Goal: Task Accomplishment & Management: Manage account settings

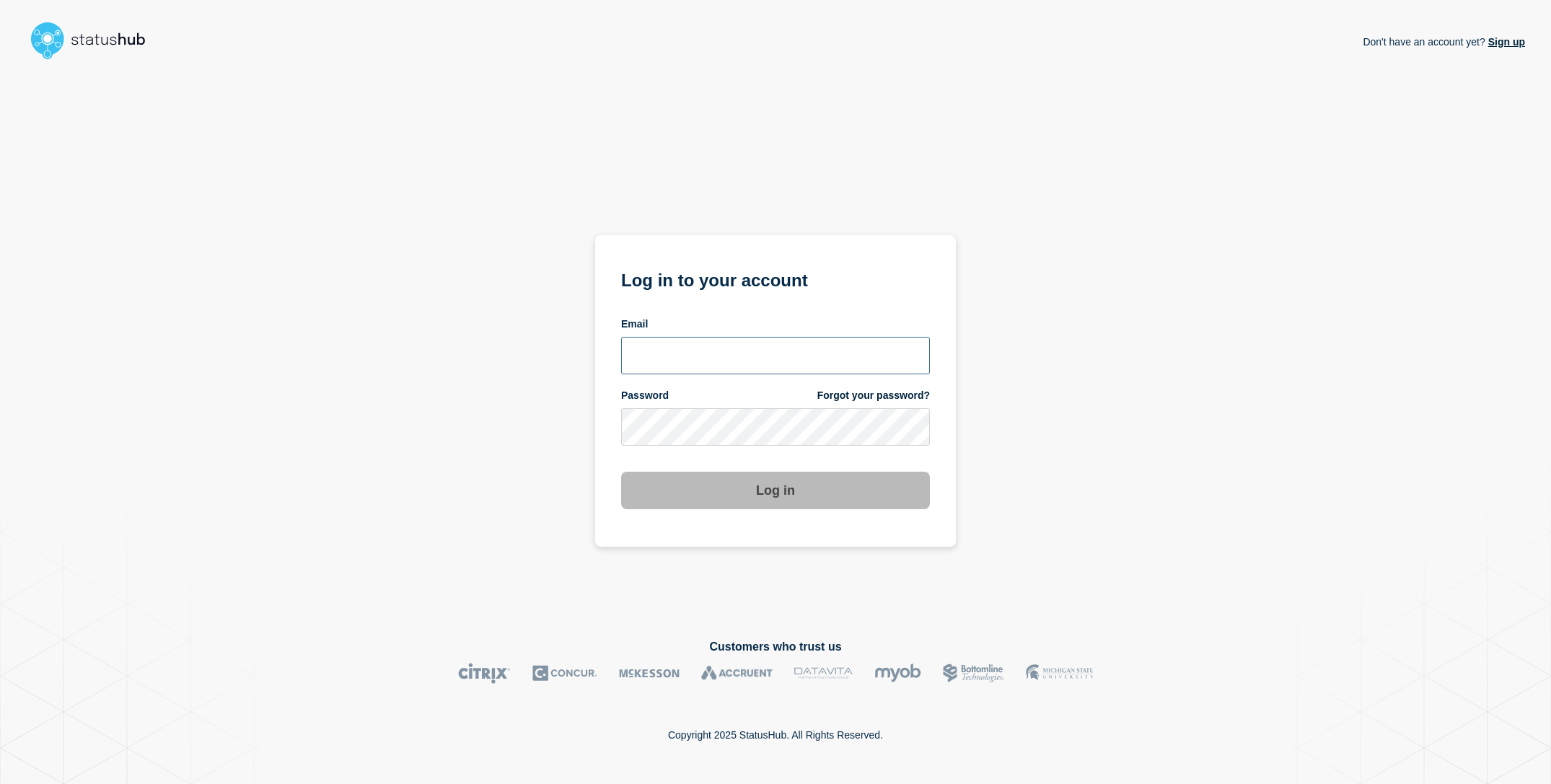
type input "[EMAIL_ADDRESS][DOMAIN_NAME]"
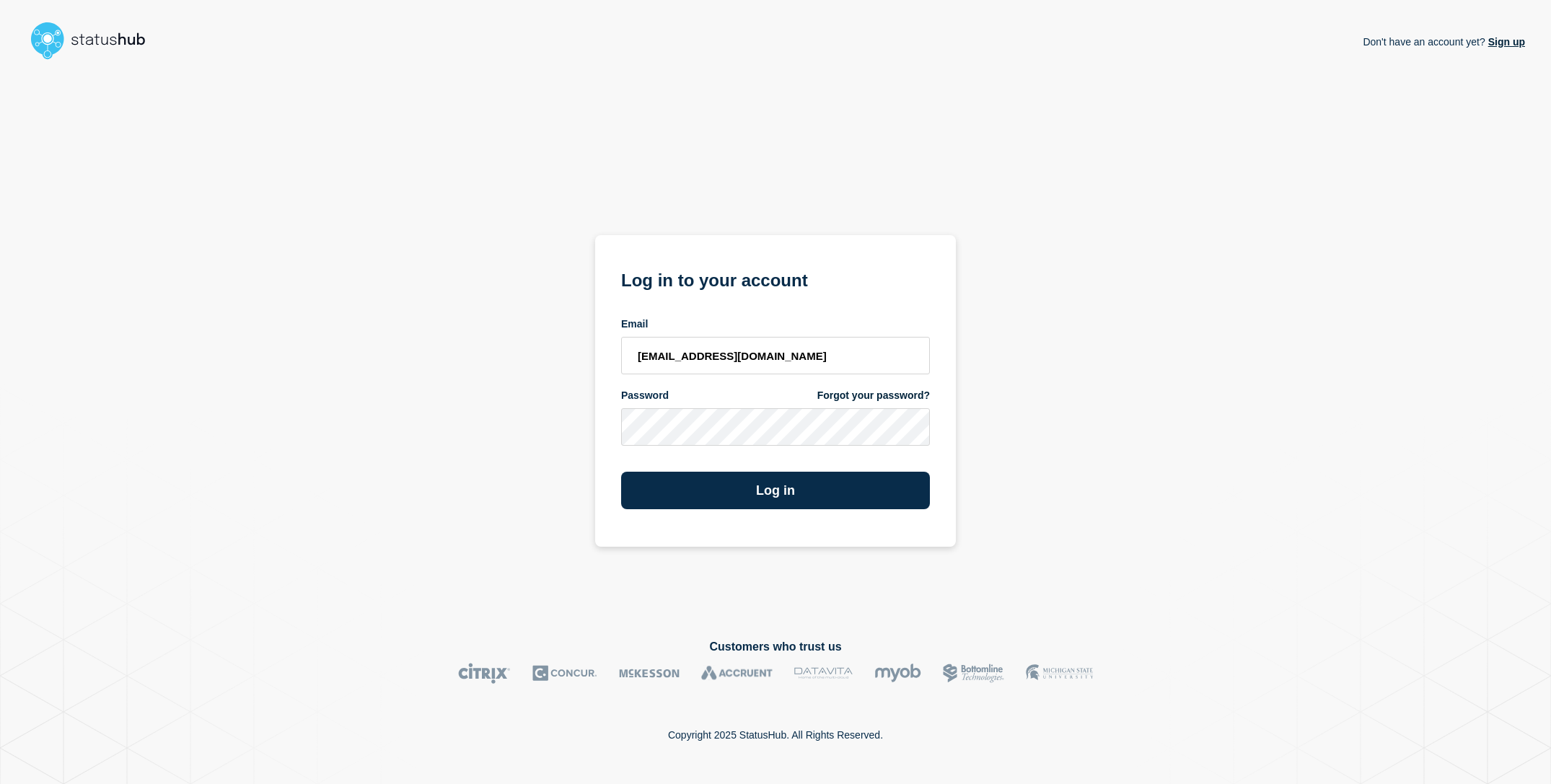
click at [492, 448] on div "Don't have an account yet? Sign up Log in to your account Email sderksen@ksu.ed…" at bounding box center [776, 340] width 1499 height 550
click at [775, 503] on button "Log in" at bounding box center [776, 491] width 309 height 38
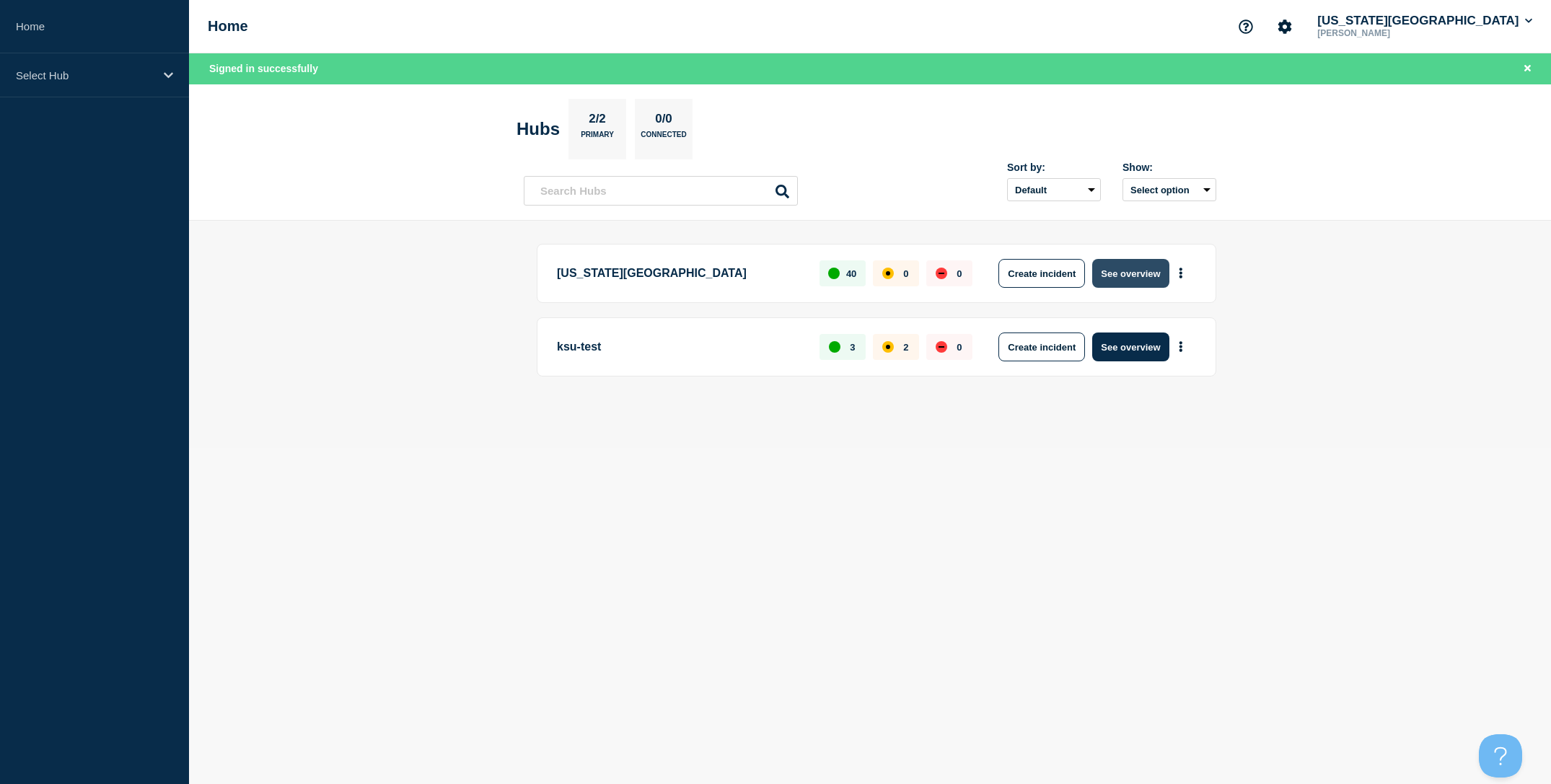
click at [1109, 269] on button "See overview" at bounding box center [1130, 274] width 76 height 29
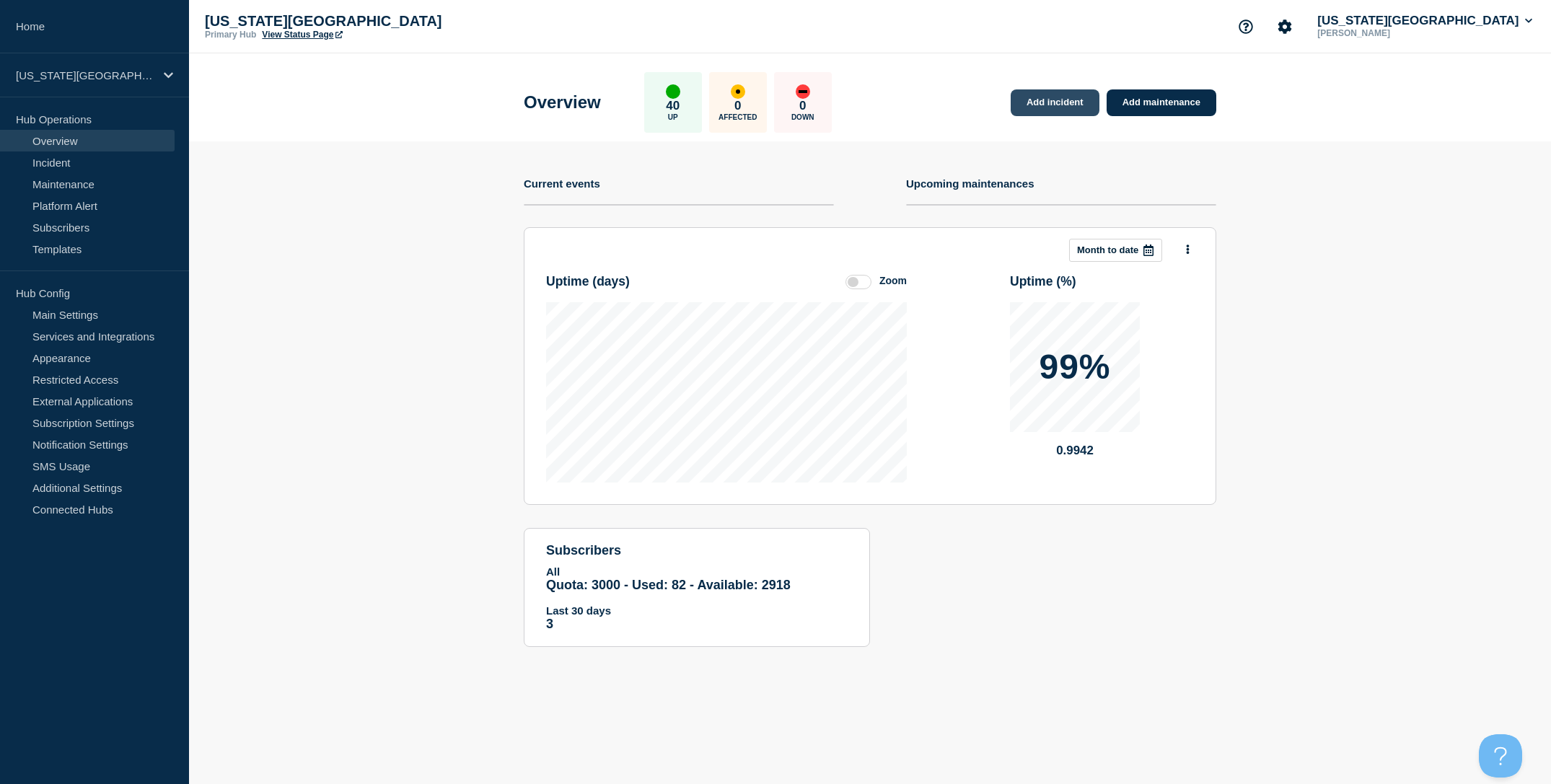
click at [1063, 104] on link "Add incident" at bounding box center [1055, 102] width 88 height 27
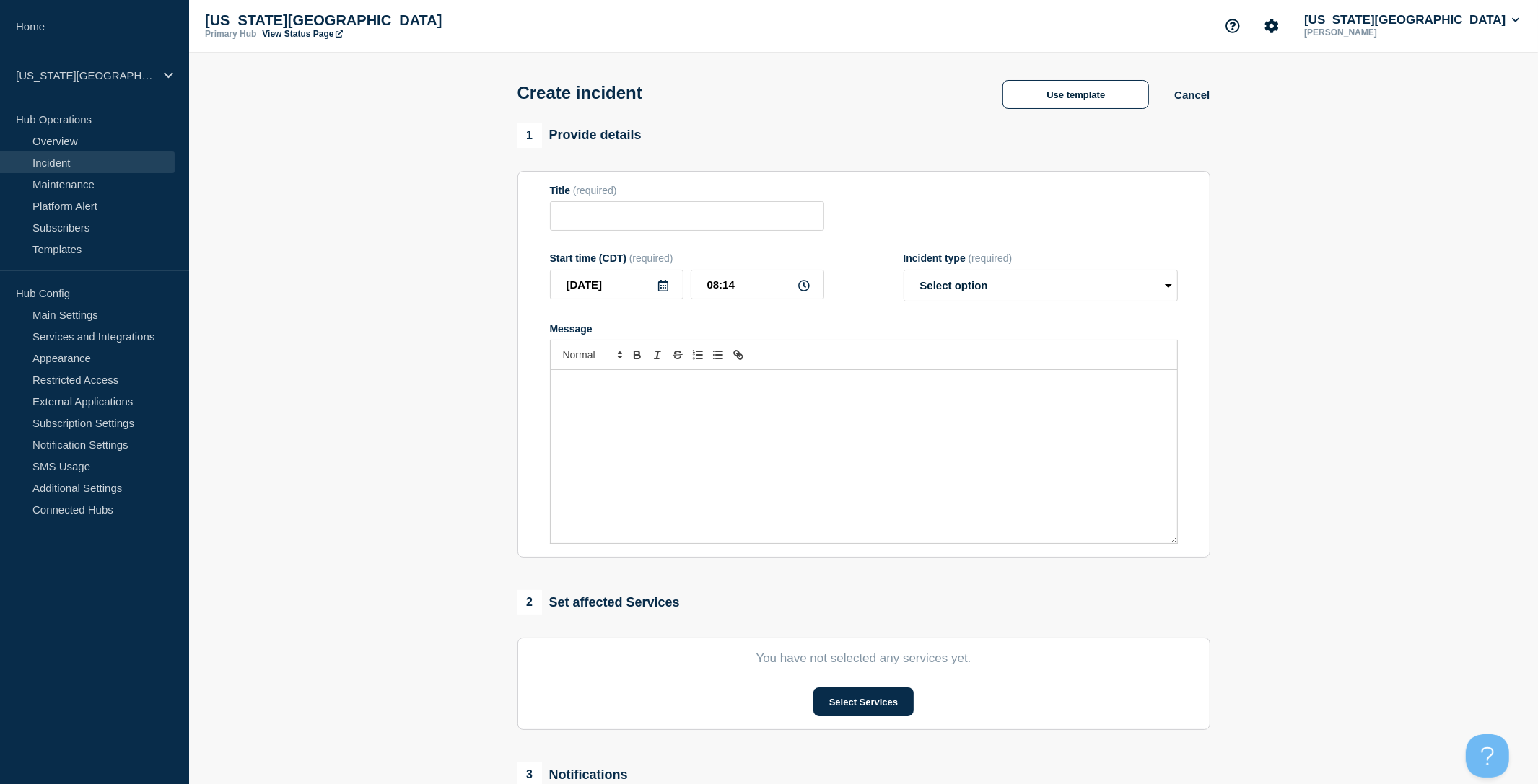
scroll to position [235, 0]
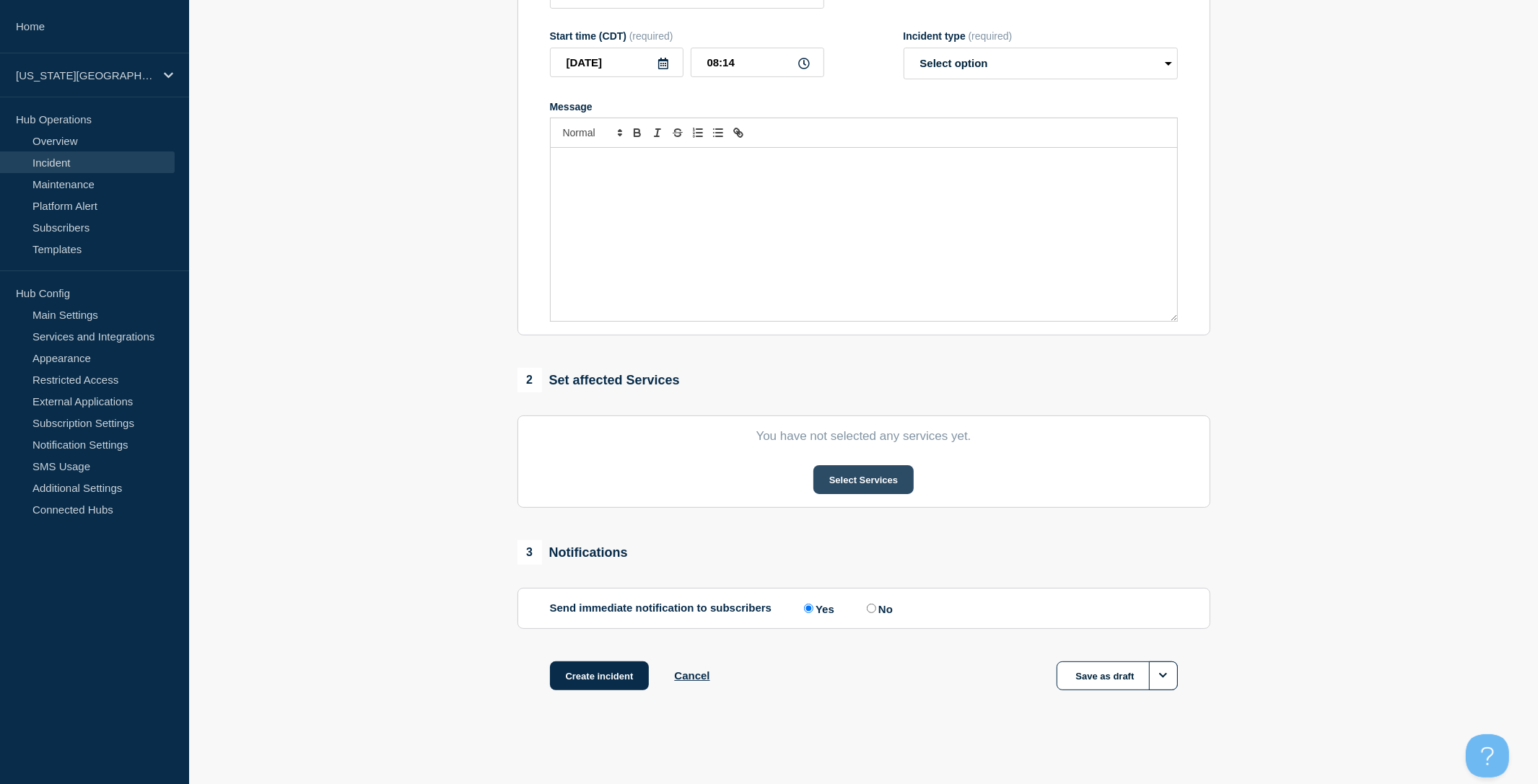
click at [846, 485] on button "Select Services" at bounding box center [863, 480] width 100 height 29
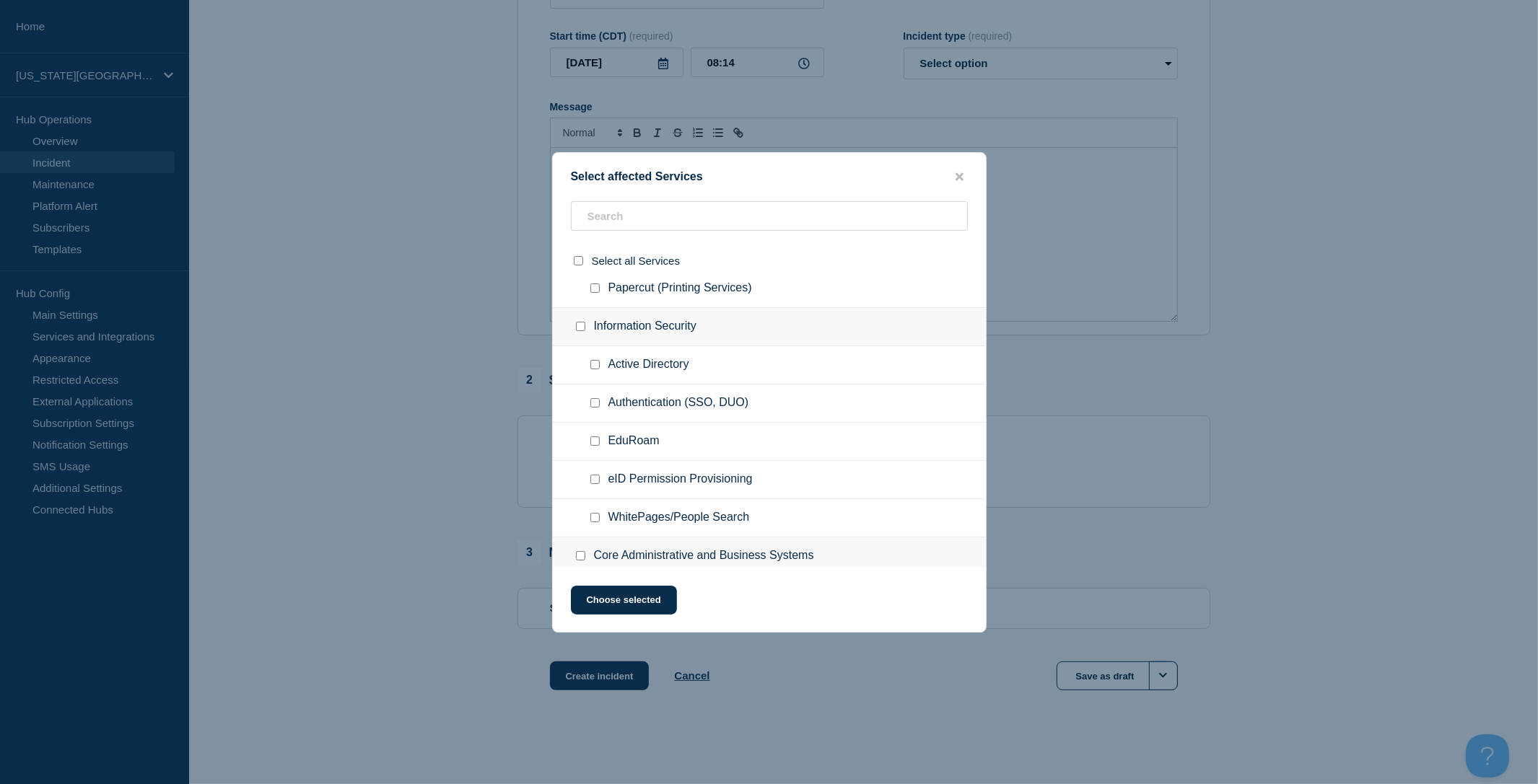
scroll to position [192, 0]
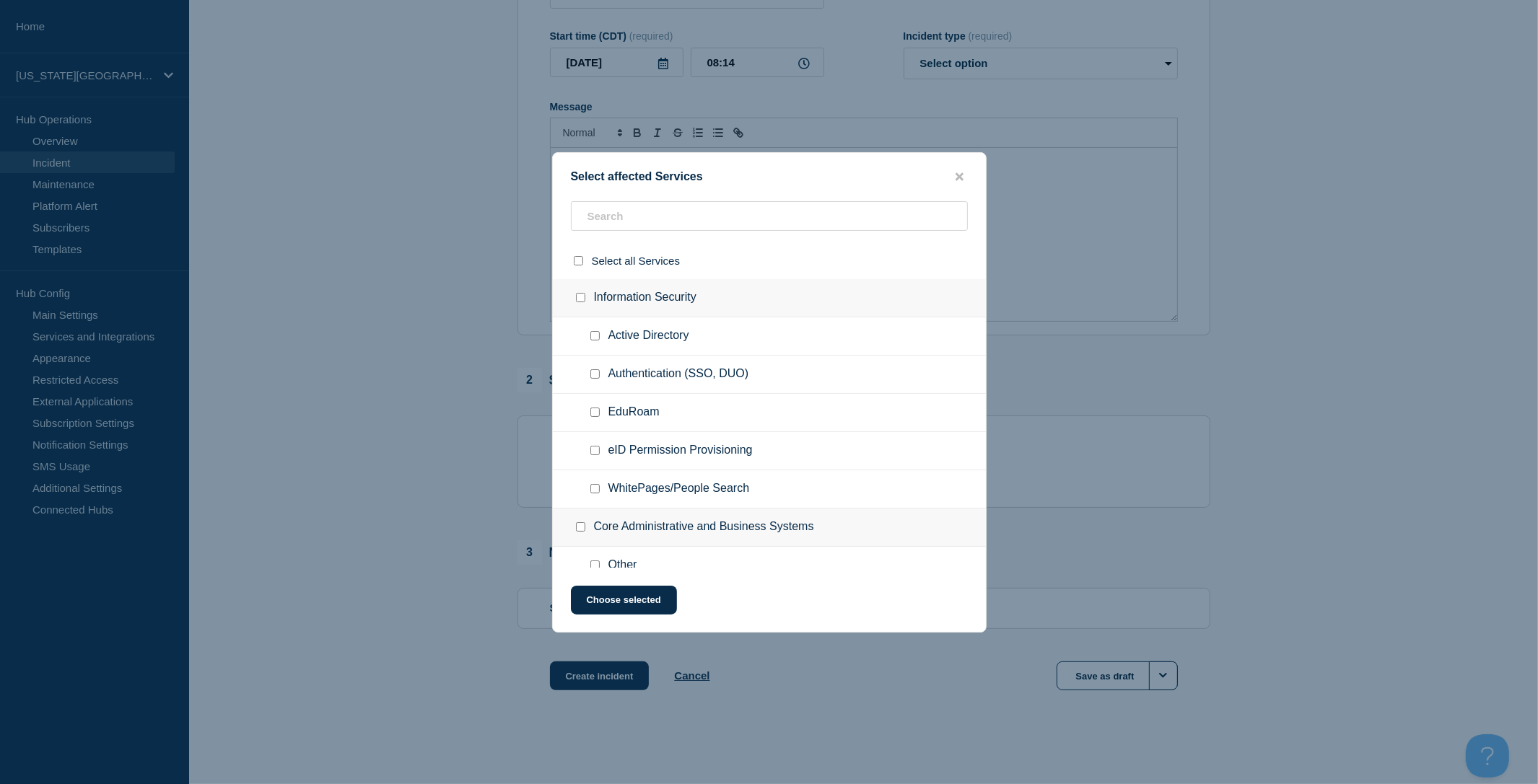
click at [598, 379] on input "Authentication (SSO, DUO) checkbox" at bounding box center [594, 374] width 9 height 9
checkbox input "true"
click at [440, 373] on div at bounding box center [769, 392] width 1538 height 784
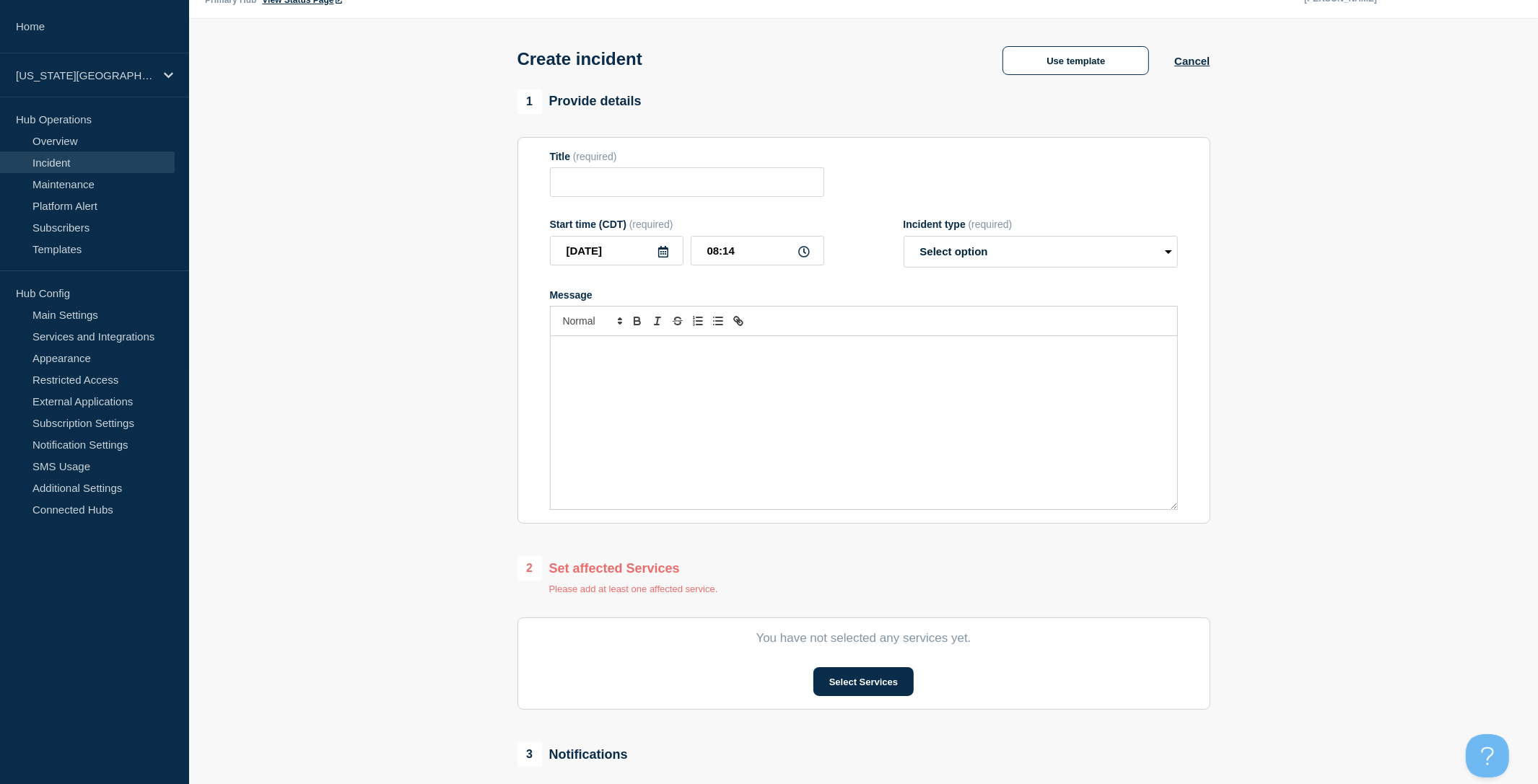
scroll to position [0, 0]
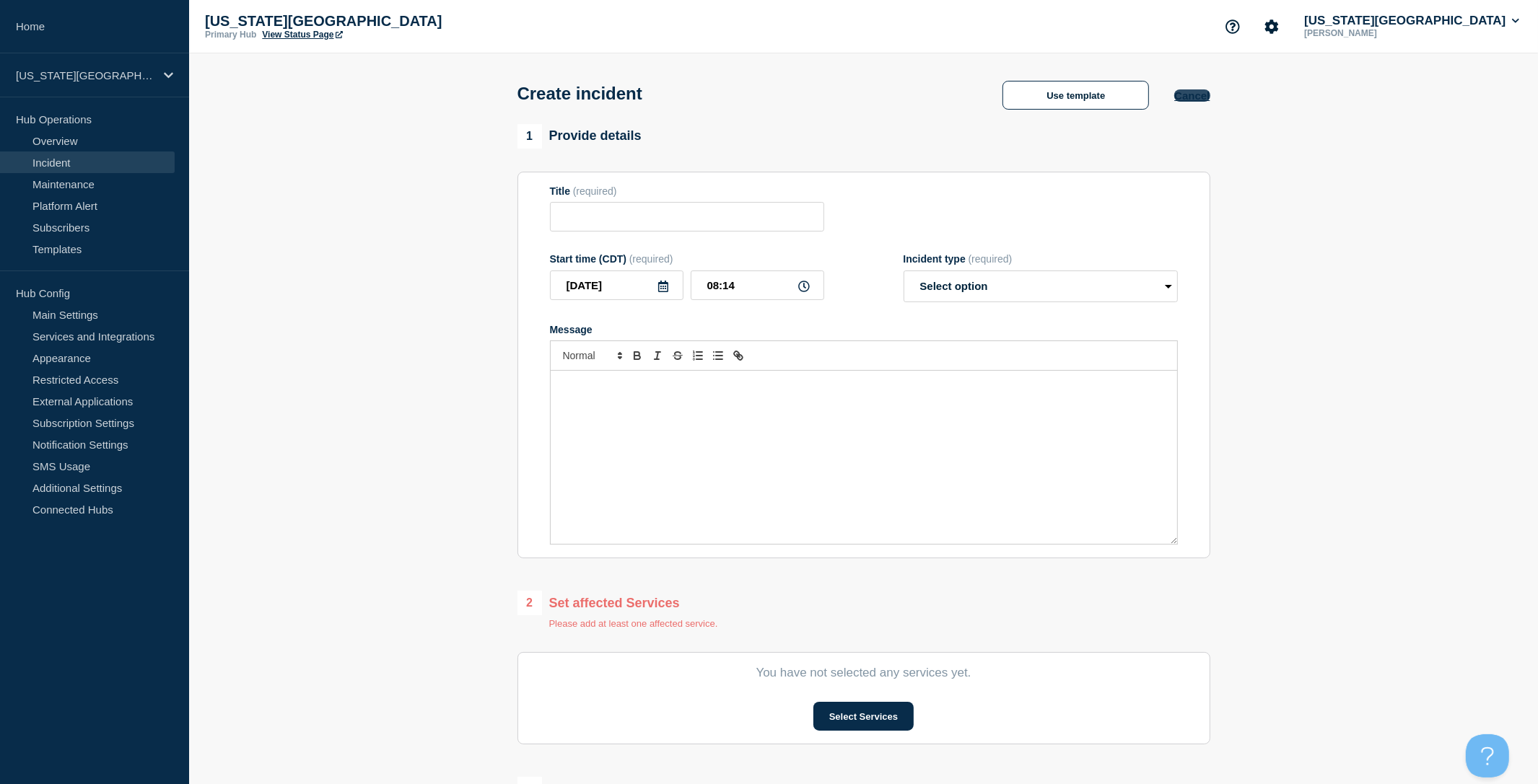
click at [1208, 99] on button "Cancel" at bounding box center [1191, 95] width 35 height 12
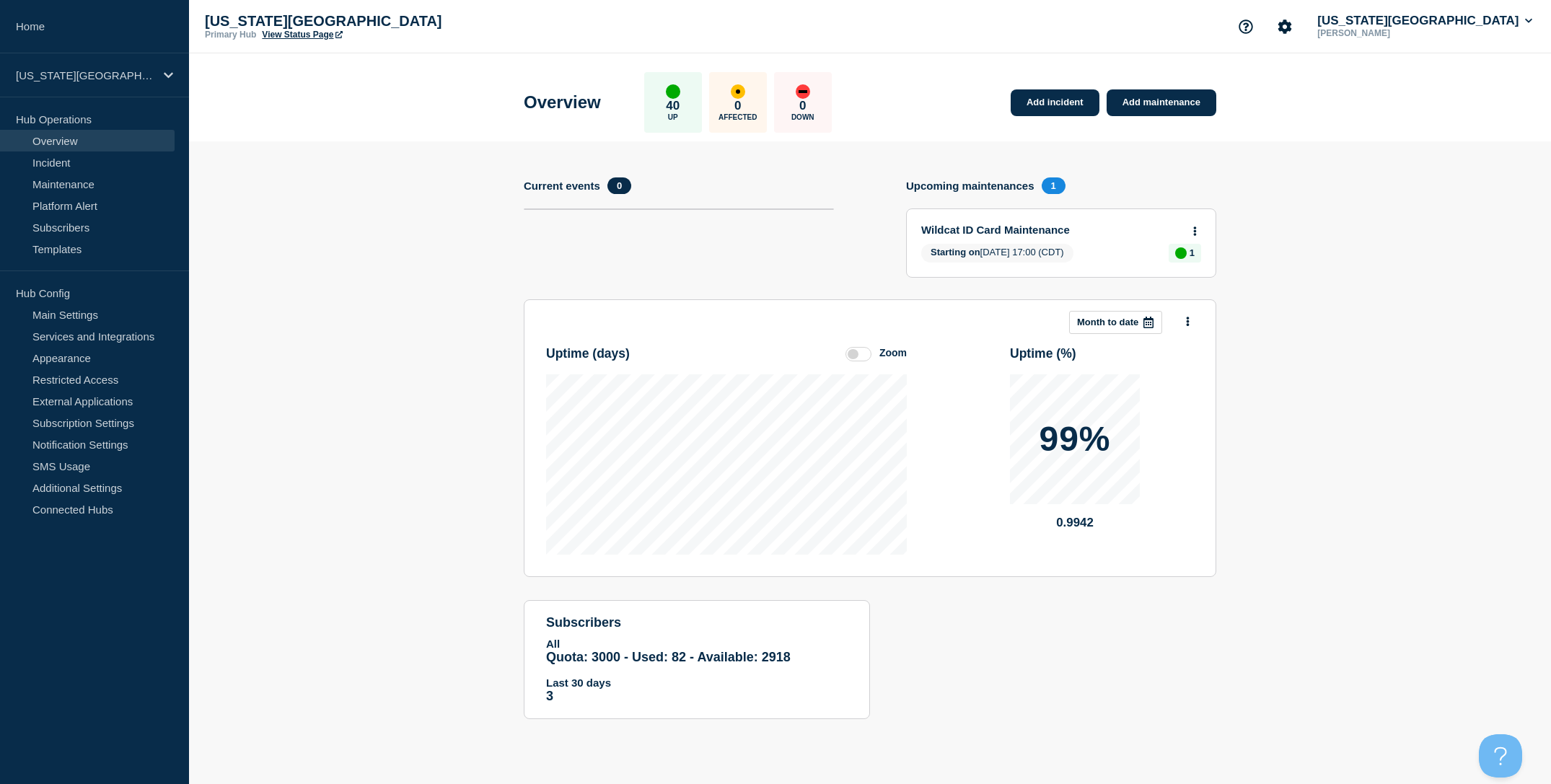
click at [443, 222] on section "Add incident Add maintenance Current events 0 Upcoming maintenances 1 Wildcat I…" at bounding box center [870, 441] width 1362 height 599
click at [1059, 106] on link "Add incident" at bounding box center [1055, 102] width 88 height 27
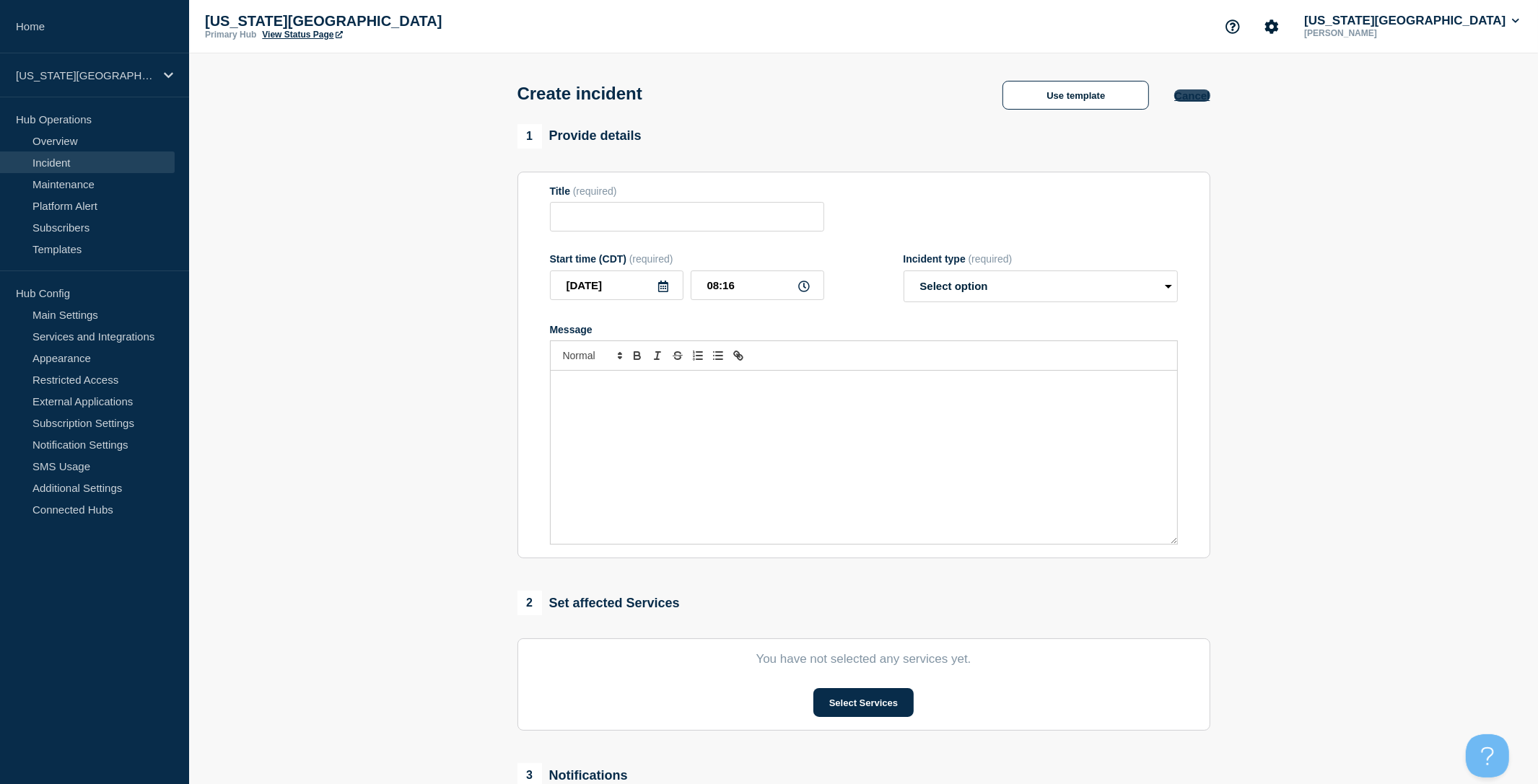
click at [1182, 93] on button "Cancel" at bounding box center [1191, 95] width 35 height 12
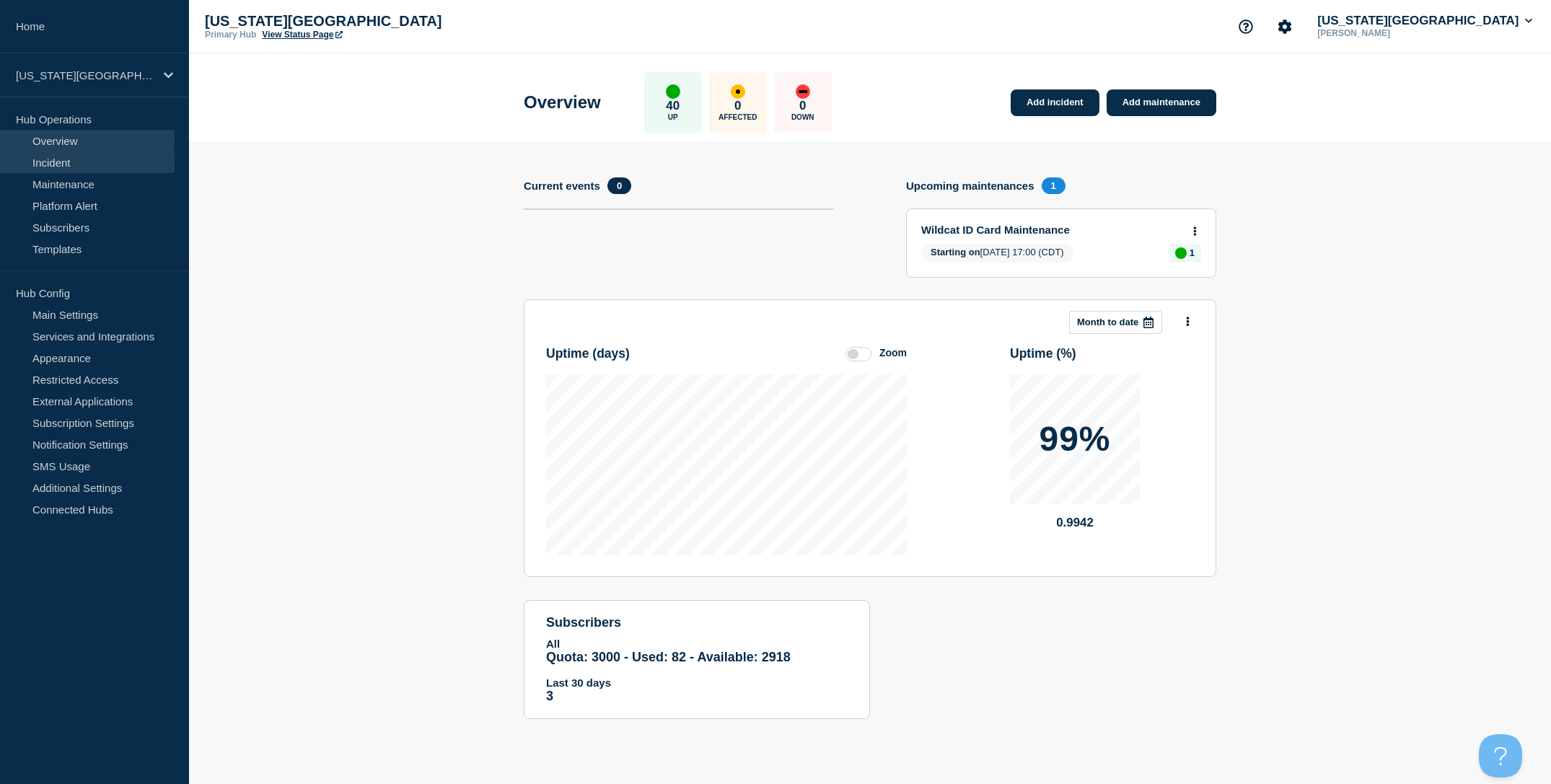
click at [75, 155] on link "Incident" at bounding box center [87, 161] width 174 height 21
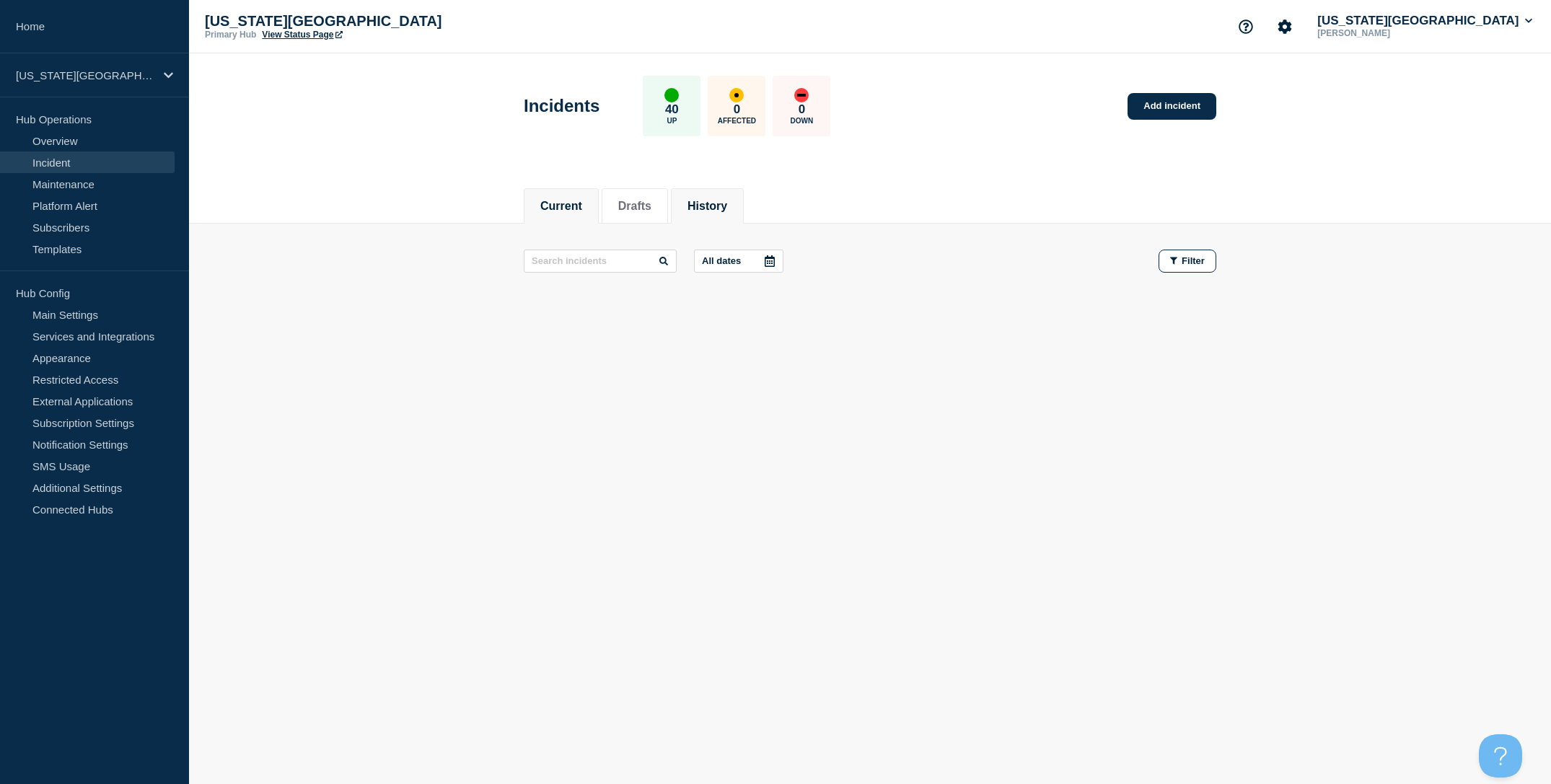
click at [684, 205] on li "History" at bounding box center [707, 205] width 73 height 35
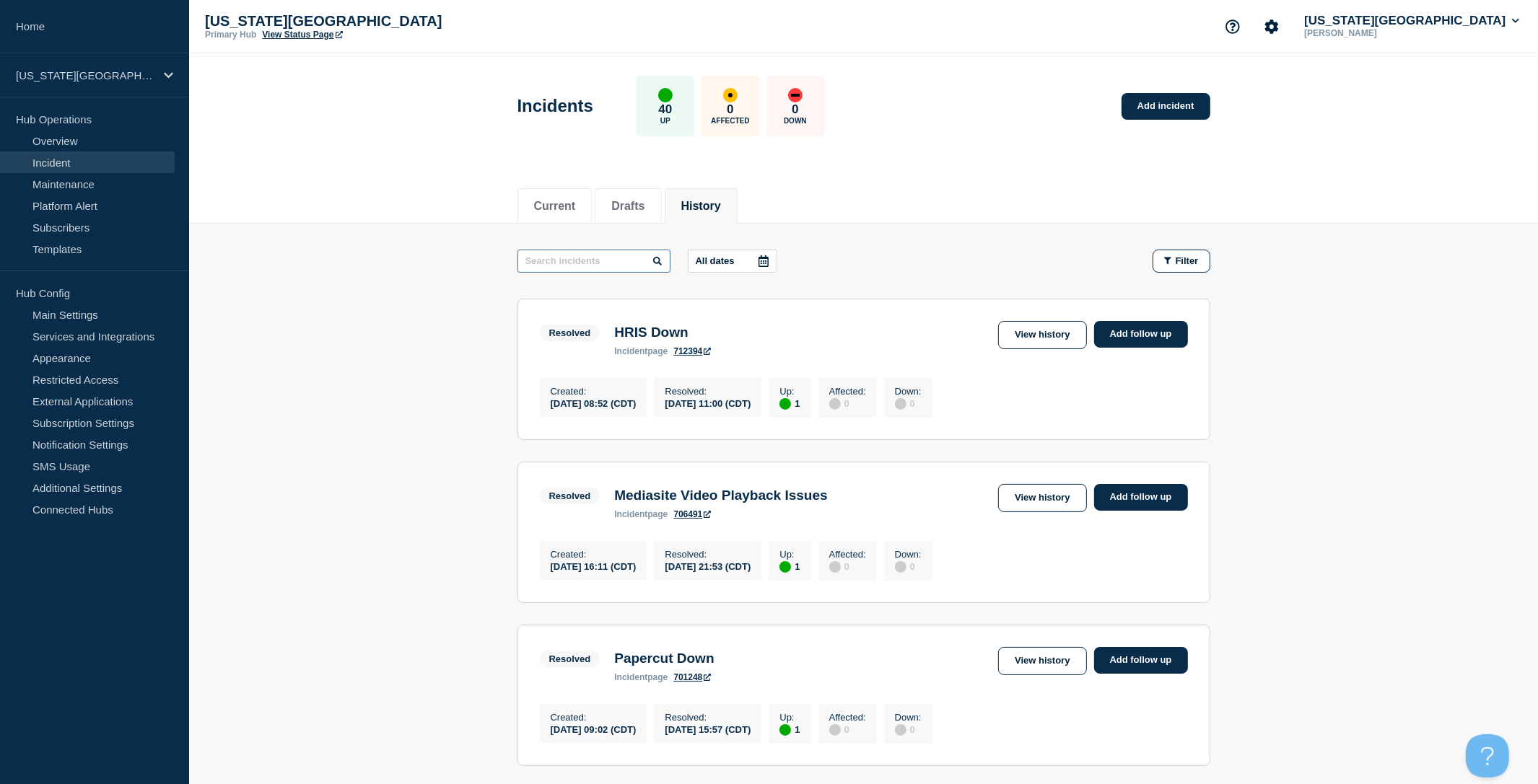
click at [594, 259] on input "text" at bounding box center [593, 261] width 153 height 23
type input "SSO"
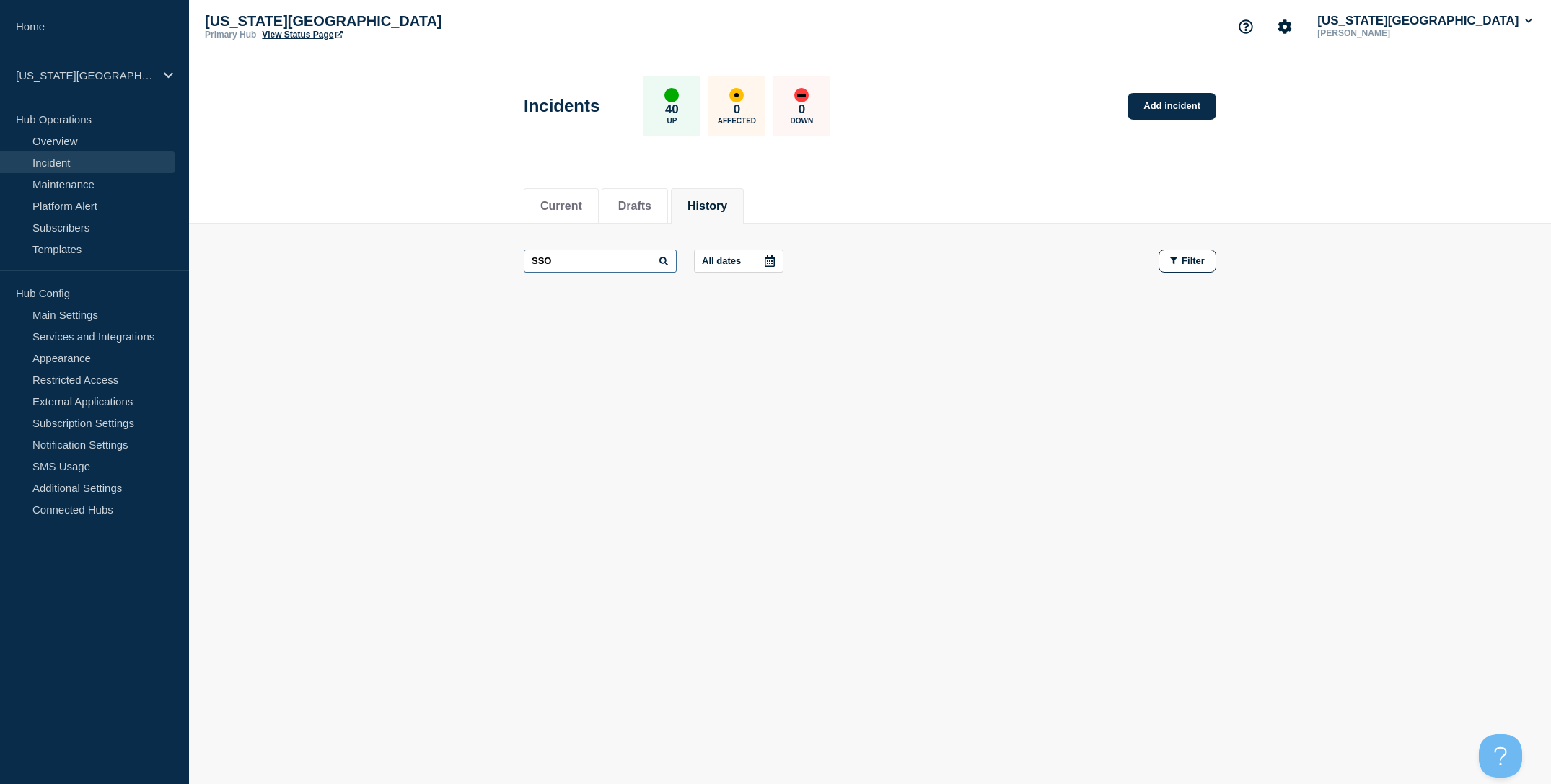
click at [594, 264] on input "SSO" at bounding box center [600, 261] width 153 height 23
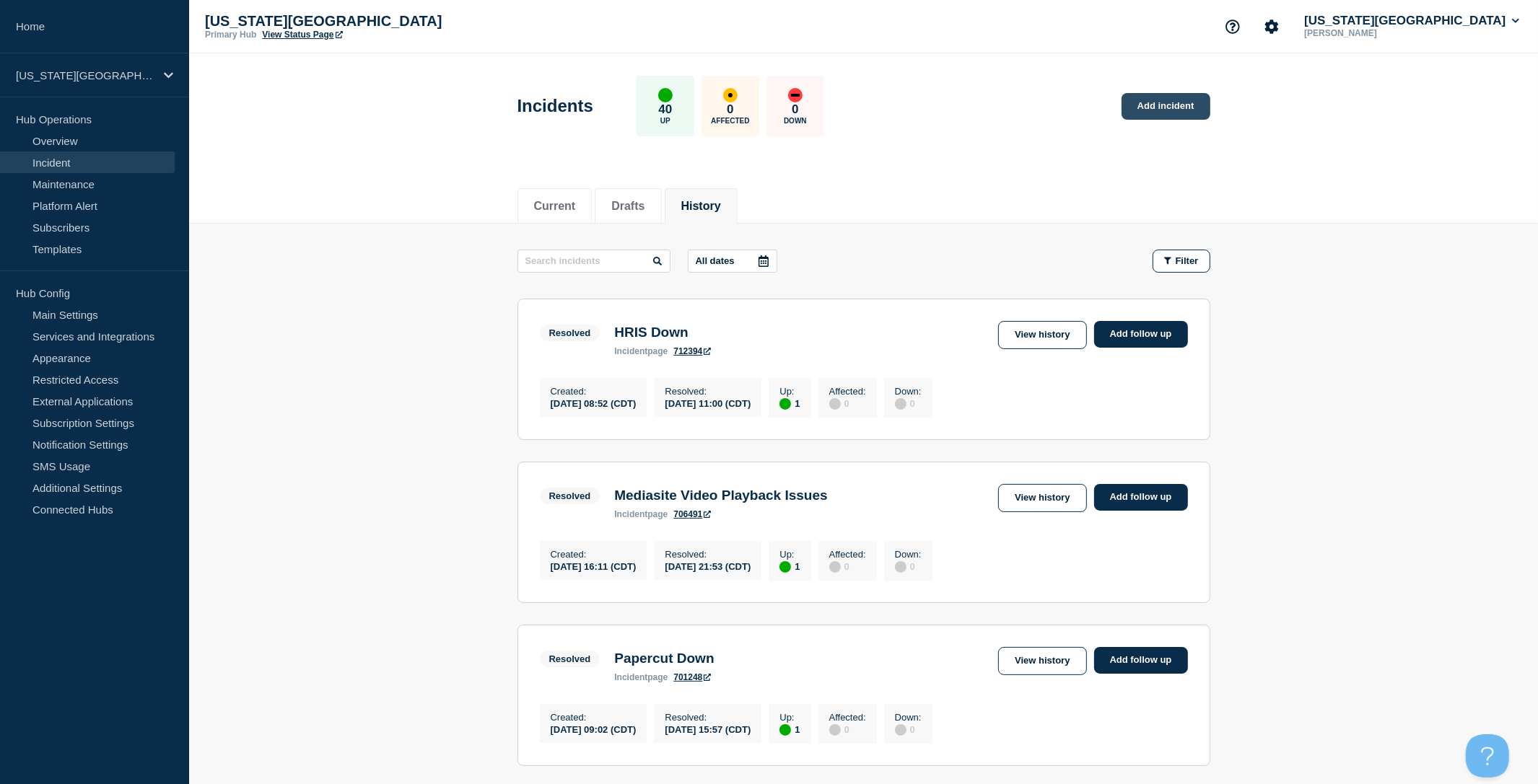
click at [1158, 101] on link "Add incident" at bounding box center [1165, 106] width 88 height 27
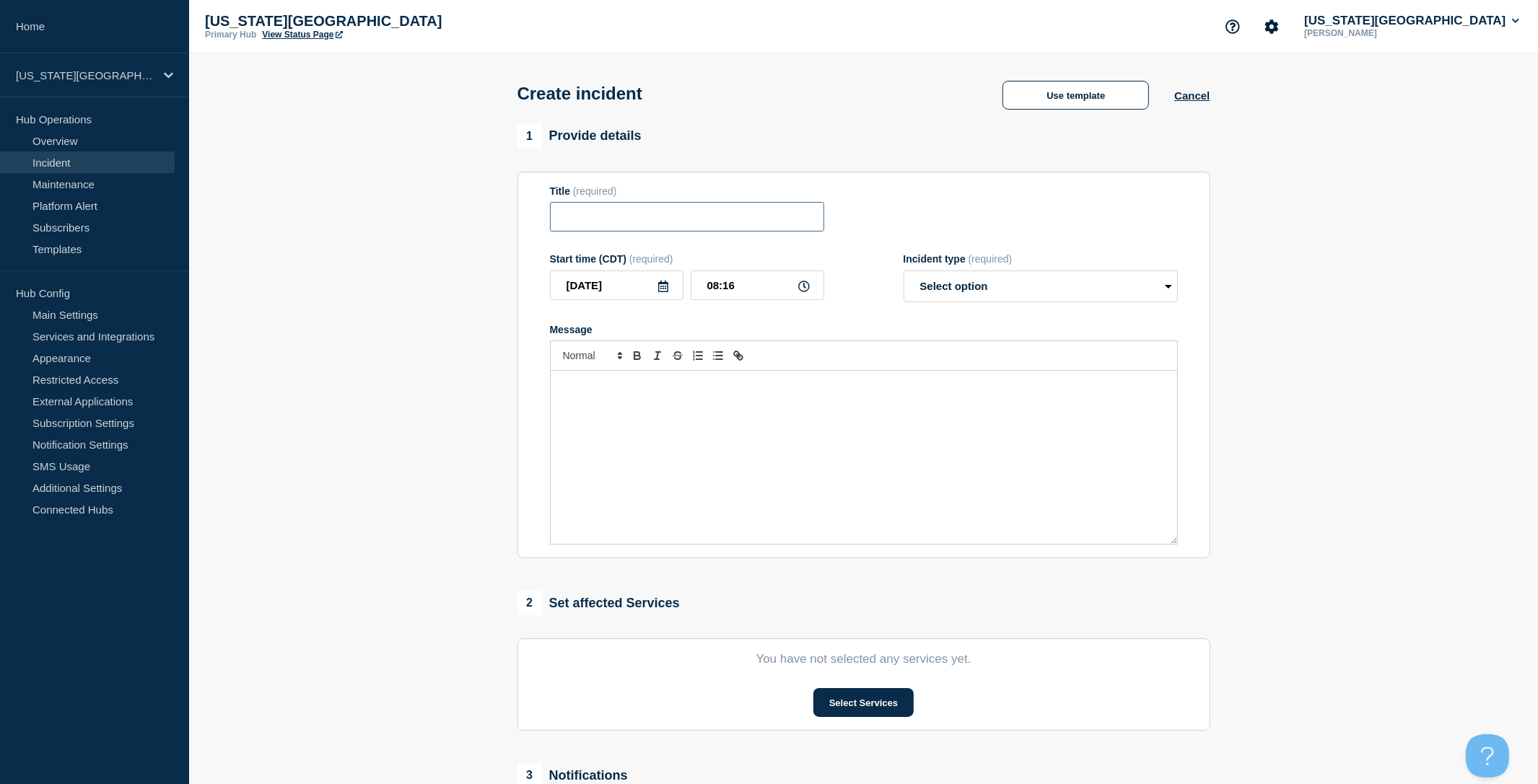
click at [666, 232] on input "Title" at bounding box center [686, 216] width 274 height 29
drag, startPoint x: 693, startPoint y: 226, endPoint x: 626, endPoint y: 227, distance: 67.0
click at [625, 227] on input "Single Sign On Issues" at bounding box center [686, 216] width 274 height 29
click at [625, 223] on input "Single Sign On Issues" at bounding box center [686, 216] width 274 height 29
type input "Single Sign-On Issues"
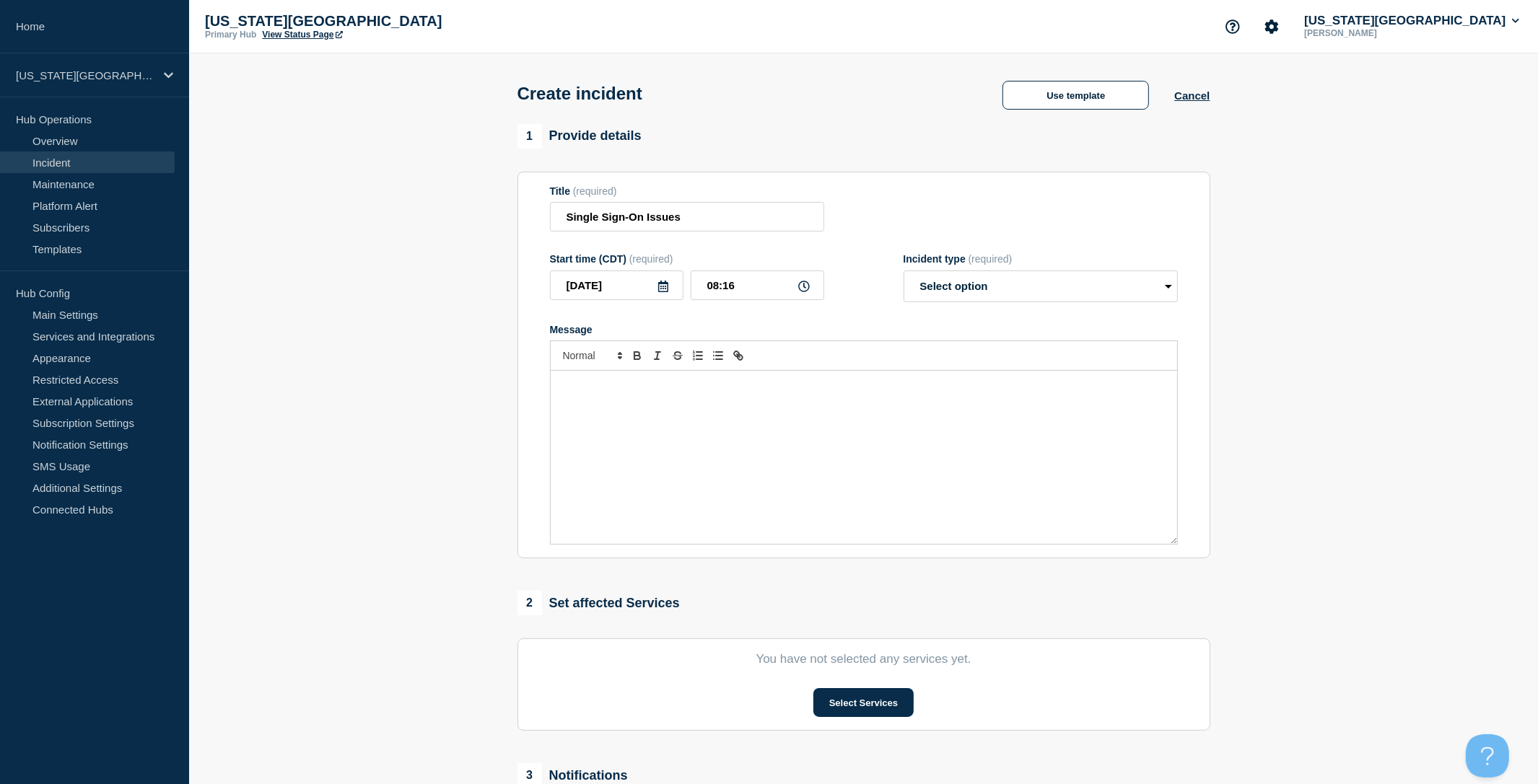
click at [799, 292] on icon at bounding box center [803, 286] width 11 height 11
click at [806, 292] on icon at bounding box center [803, 286] width 11 height 11
click at [753, 294] on input "08:16" at bounding box center [757, 285] width 133 height 29
click at [706, 298] on input "08:16" at bounding box center [757, 285] width 133 height 29
click at [715, 298] on input "08:16" at bounding box center [757, 285] width 133 height 29
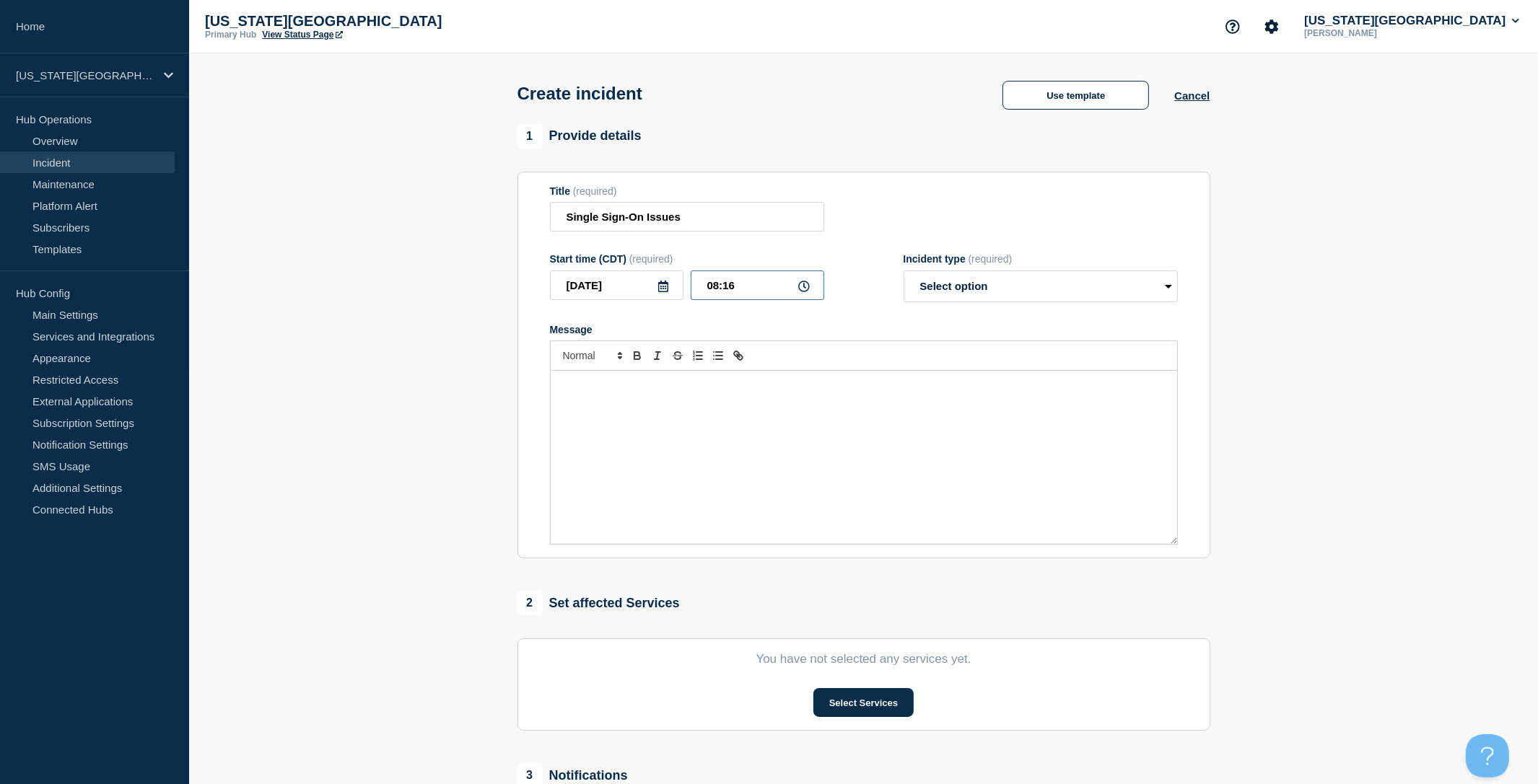
click at [715, 298] on input "08:16" at bounding box center [757, 285] width 133 height 29
click at [765, 295] on input "08:00" at bounding box center [757, 285] width 133 height 29
type input "08:05"
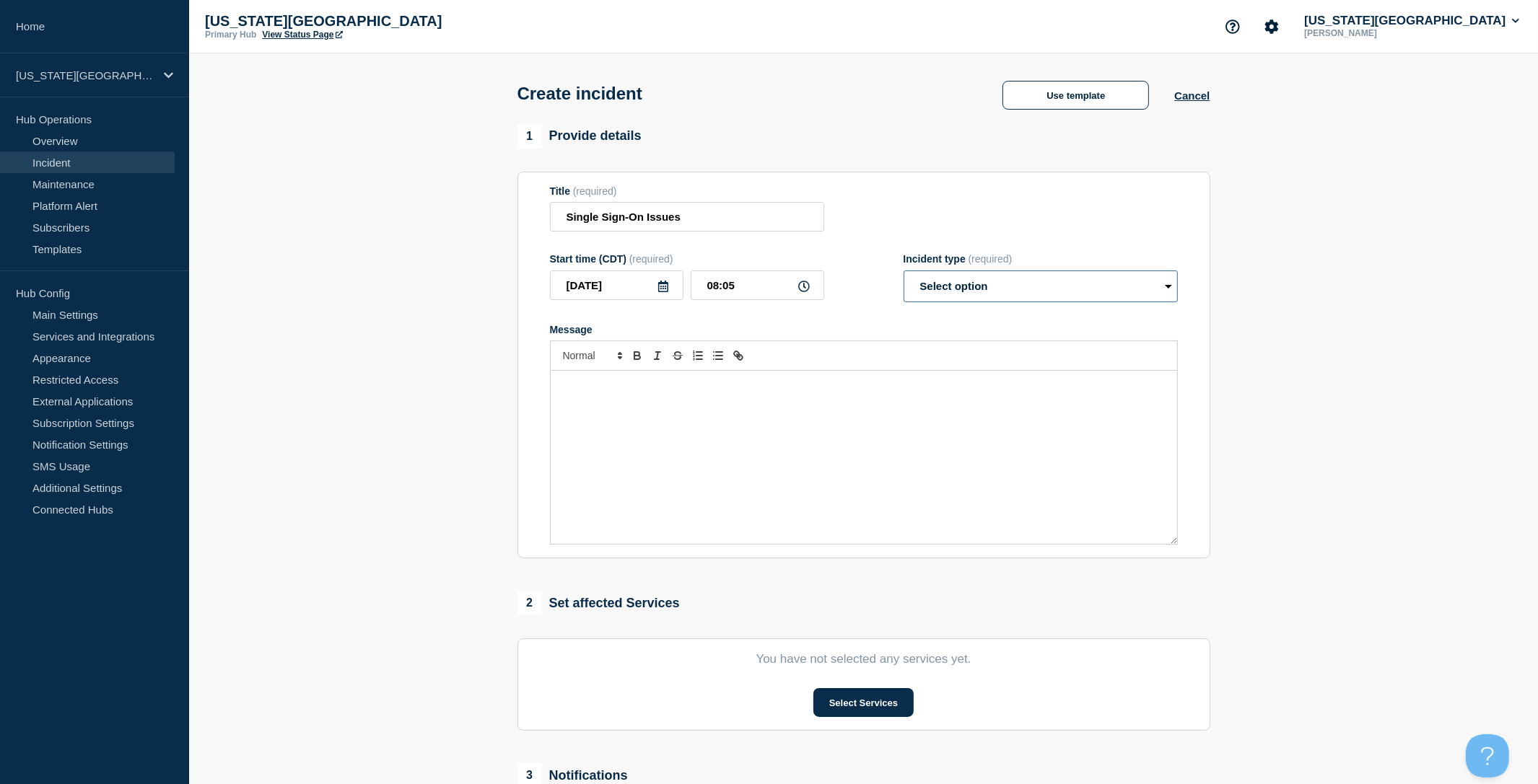
click at [1014, 302] on select "Select option Investigating Identified Monitoring" at bounding box center [1040, 286] width 274 height 32
select select "investigating"
click at [903, 278] on select "Select option Investigating Identified Monitoring" at bounding box center [1040, 286] width 274 height 32
click at [747, 424] on div "Message" at bounding box center [863, 458] width 626 height 173
click at [95, 318] on link "Main Settings" at bounding box center [87, 314] width 174 height 21
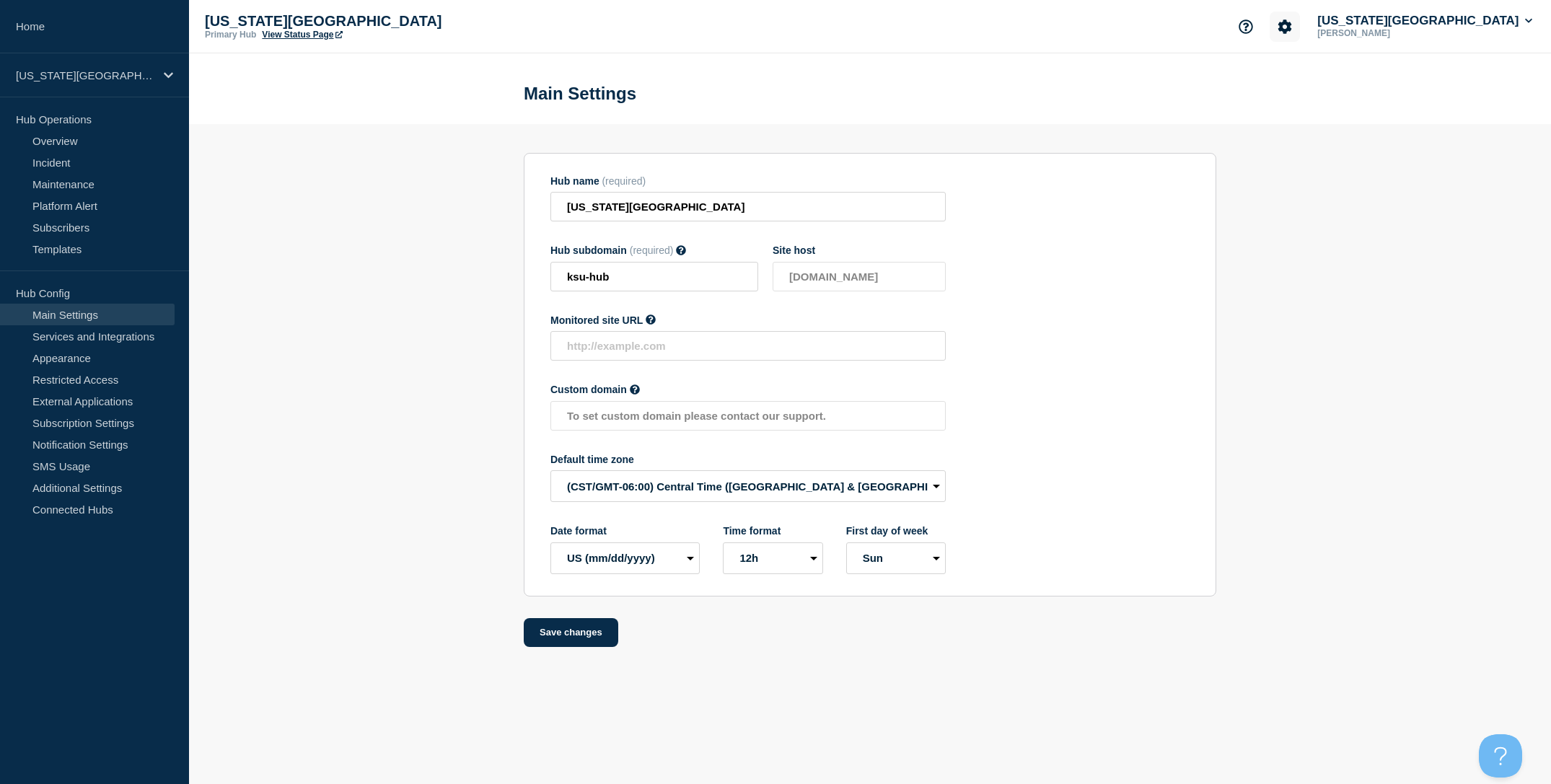
click at [1292, 22] on icon "Account settings" at bounding box center [1286, 27] width 14 height 14
click at [1482, 28] on button "[US_STATE][GEOGRAPHIC_DATA]" at bounding box center [1425, 21] width 221 height 15
click at [1420, 164] on link "Security" at bounding box center [1420, 157] width 39 height 12
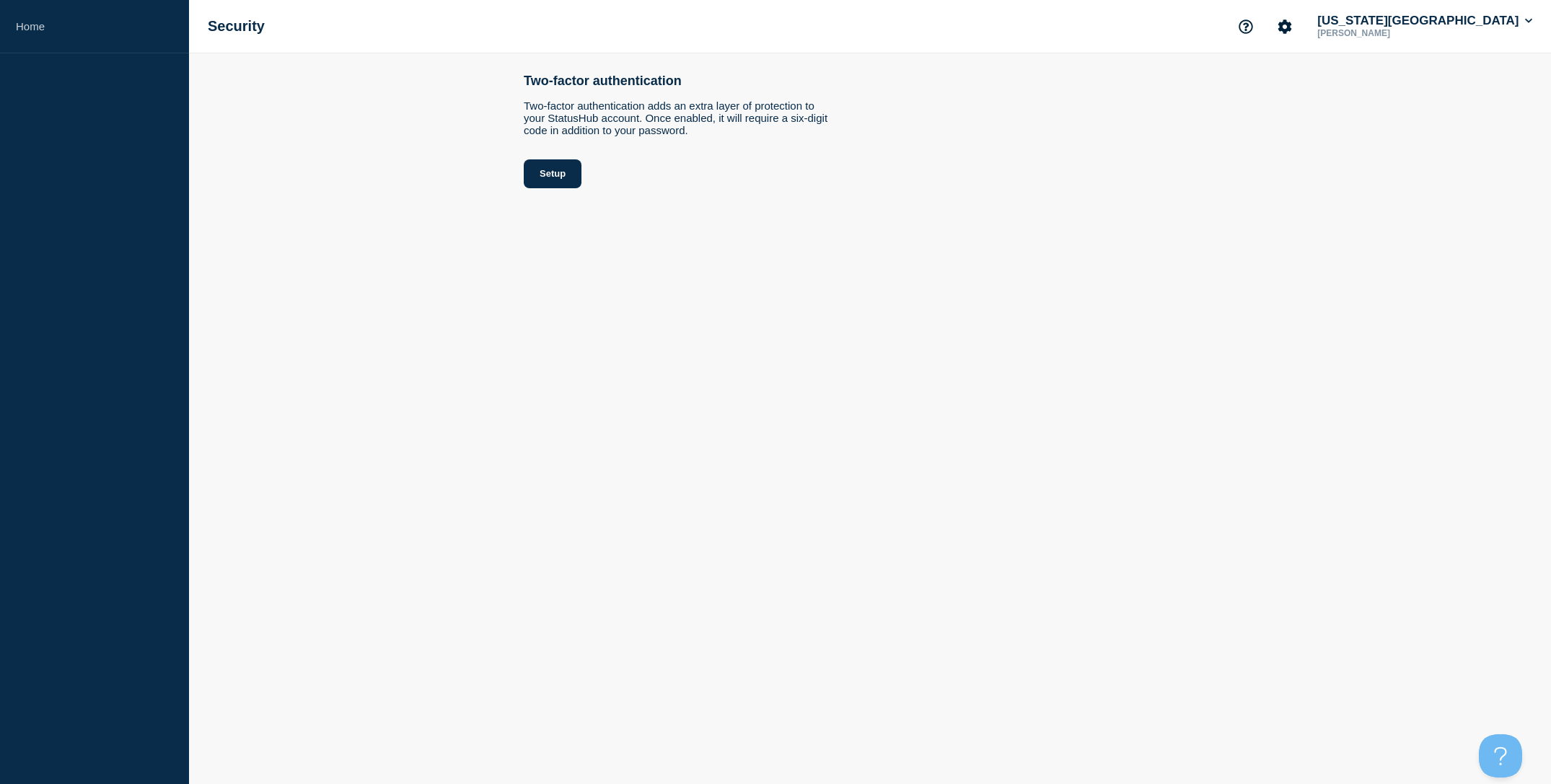
click at [1432, 36] on p "[PERSON_NAME]" at bounding box center [1390, 33] width 150 height 10
click at [1432, 33] on p "[PERSON_NAME]" at bounding box center [1390, 33] width 150 height 10
click at [1449, 28] on button "[US_STATE][GEOGRAPHIC_DATA]" at bounding box center [1425, 21] width 221 height 15
click at [1430, 145] on link "User settings" at bounding box center [1433, 139] width 64 height 12
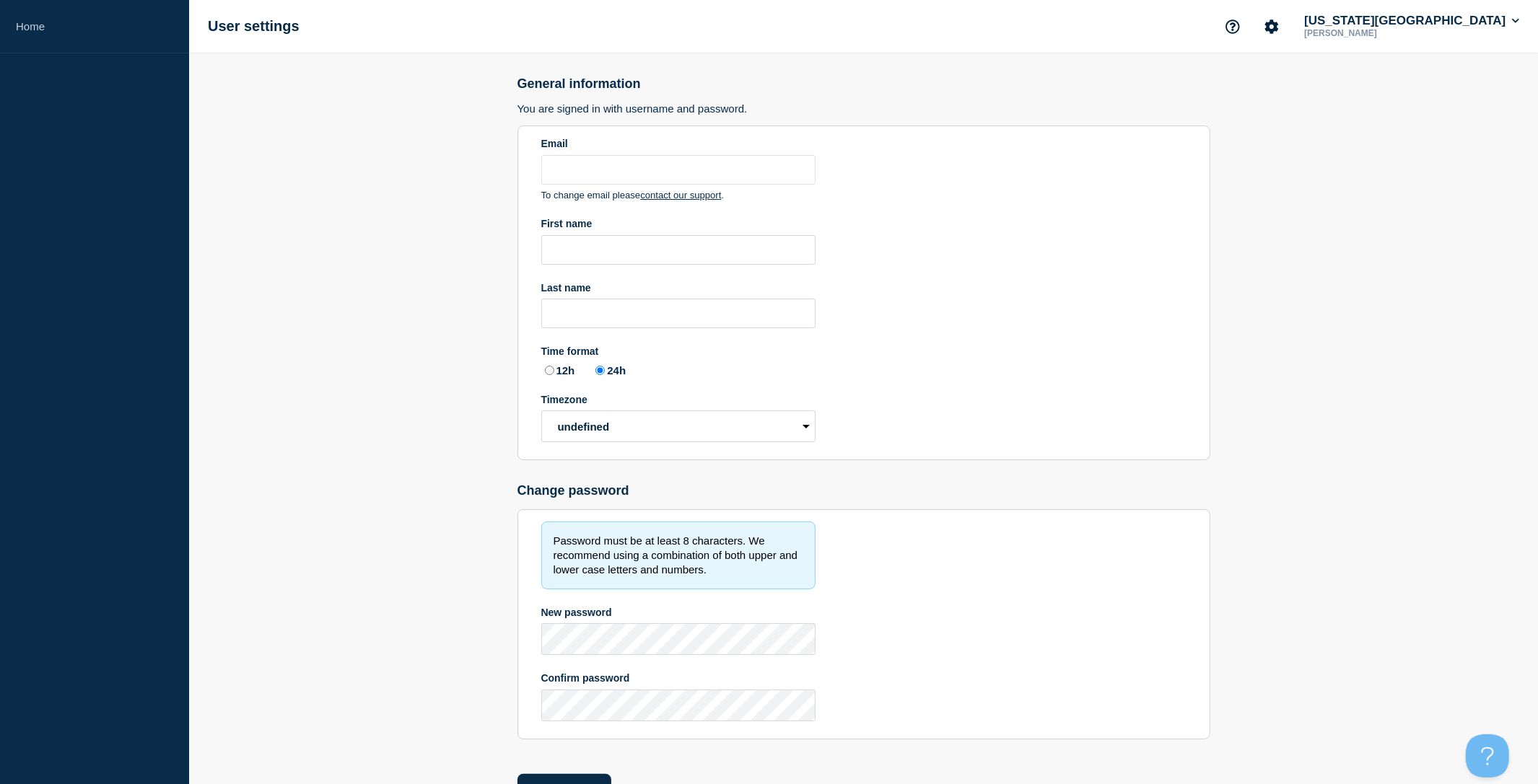
type input "[EMAIL_ADDRESS][DOMAIN_NAME]"
type input "[PERSON_NAME]"
radio input "true"
select select "hub"
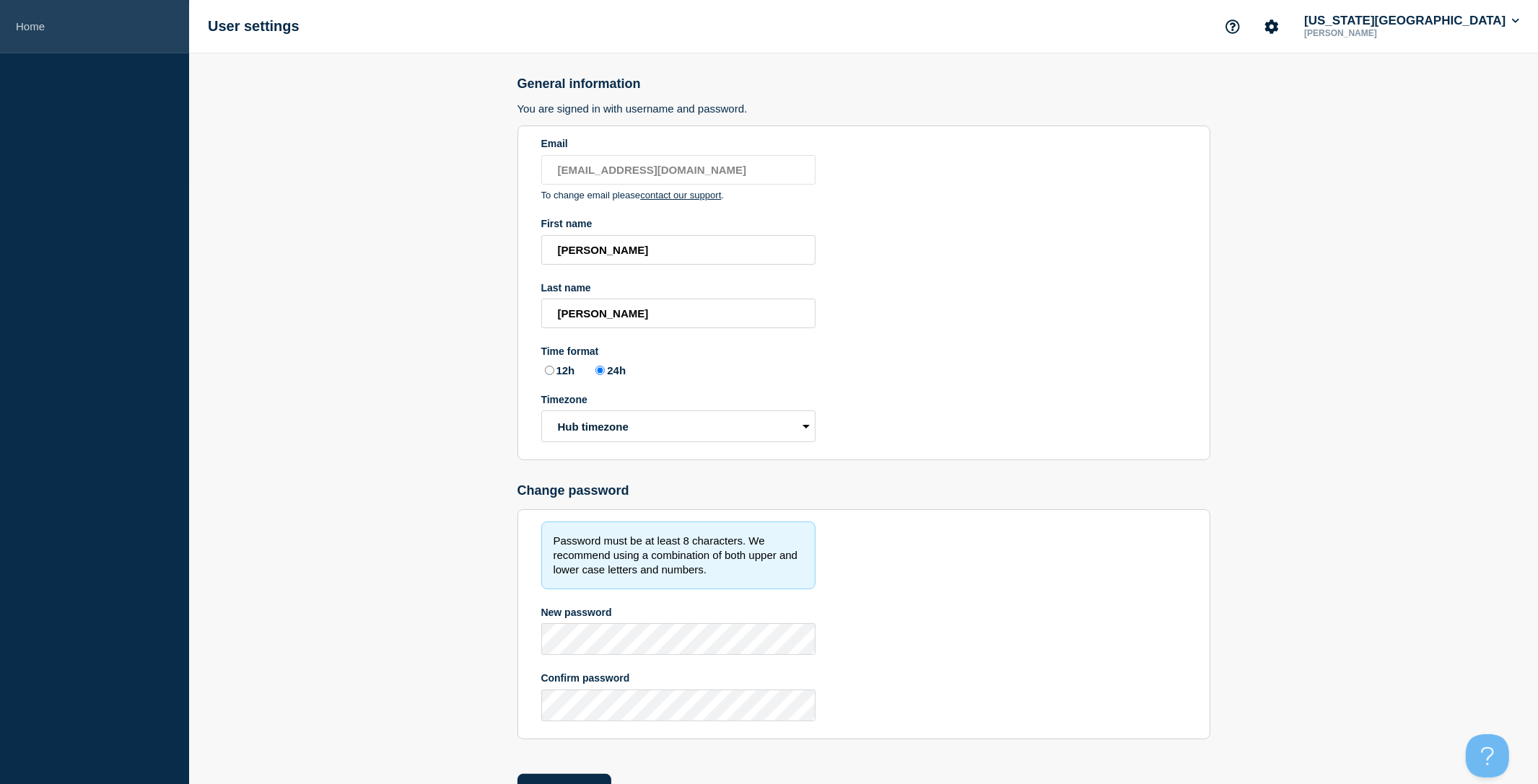
click at [70, 33] on link "Home" at bounding box center [94, 27] width 189 height 53
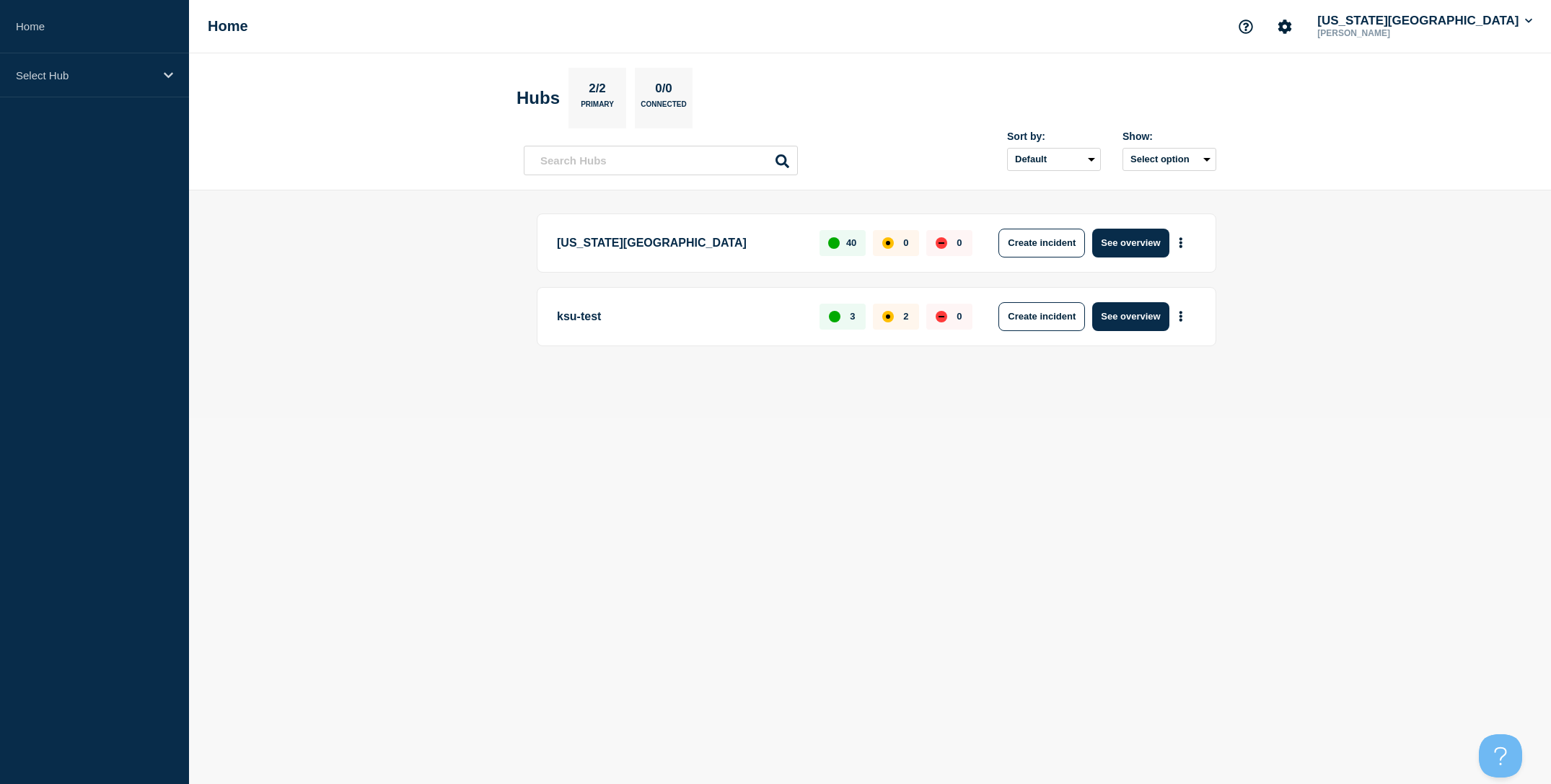
click at [1299, 58] on header "Hubs 2/2 Primary 0/0 Connected Sort by: Default Last added Last updated Most ac…" at bounding box center [870, 122] width 1362 height 137
click at [1329, 112] on header "Hubs 2/2 Primary 0/0 Connected Sort by: Default Last added Last updated Most ac…" at bounding box center [870, 122] width 1362 height 137
click at [1292, 29] on icon "Account settings" at bounding box center [1286, 27] width 14 height 14
click at [1353, 77] on ul "Team Members Analytics" at bounding box center [1349, 88] width 83 height 42
click at [1353, 78] on ul "Team Members Analytics" at bounding box center [1349, 88] width 83 height 42
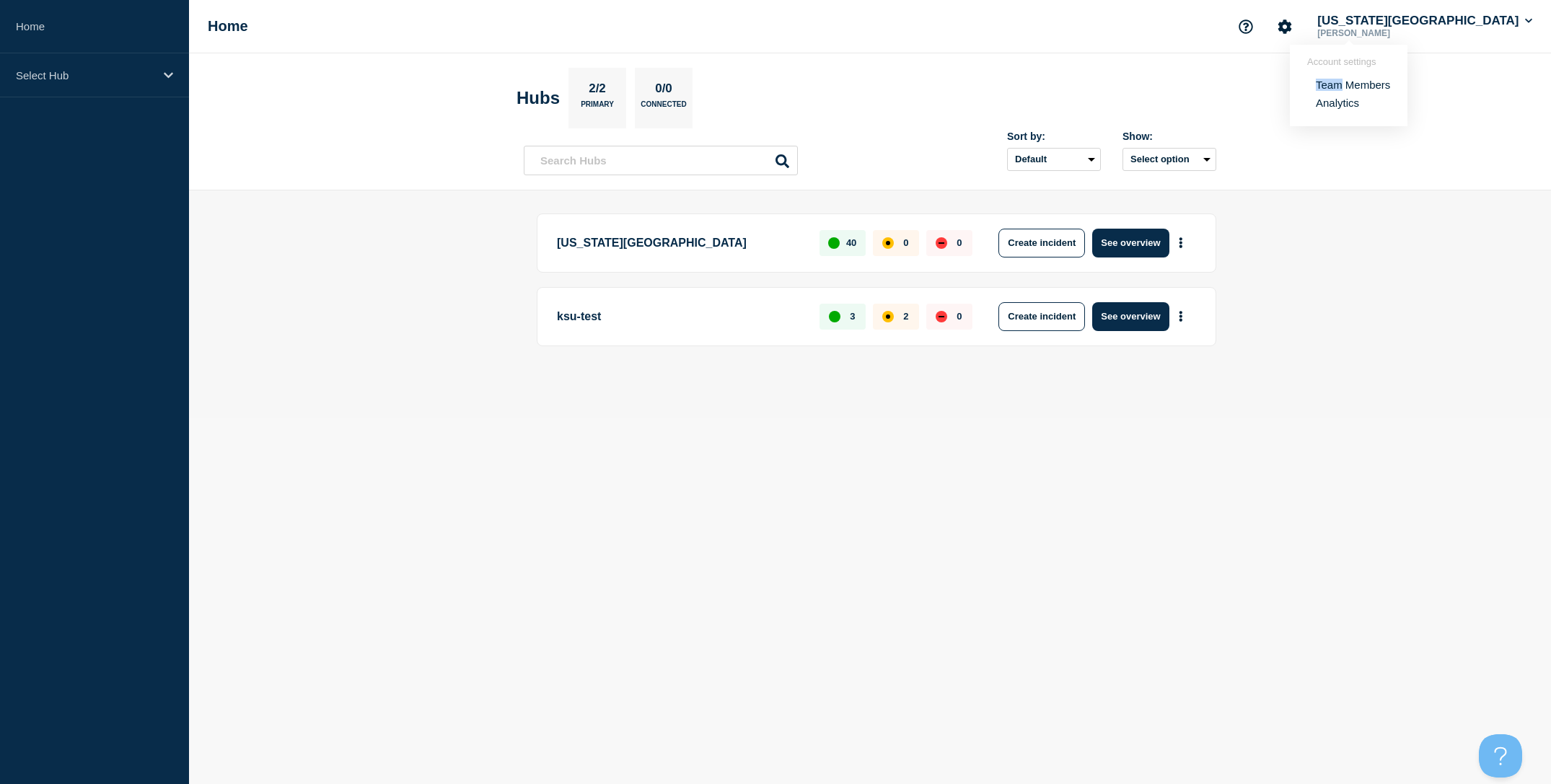
click at [1348, 87] on link "Team Members" at bounding box center [1353, 85] width 75 height 12
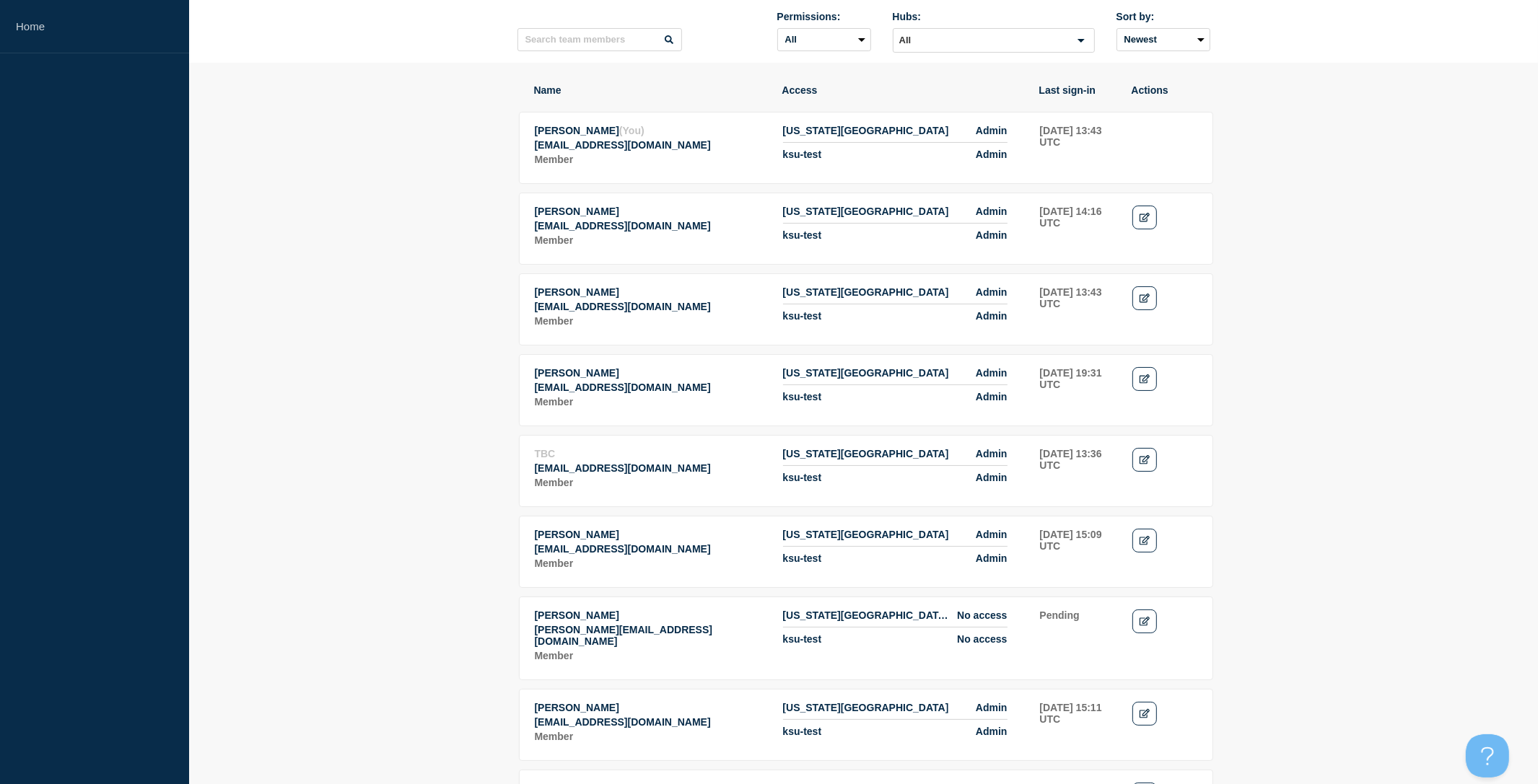
scroll to position [140, 0]
